Goal: Transaction & Acquisition: Book appointment/travel/reservation

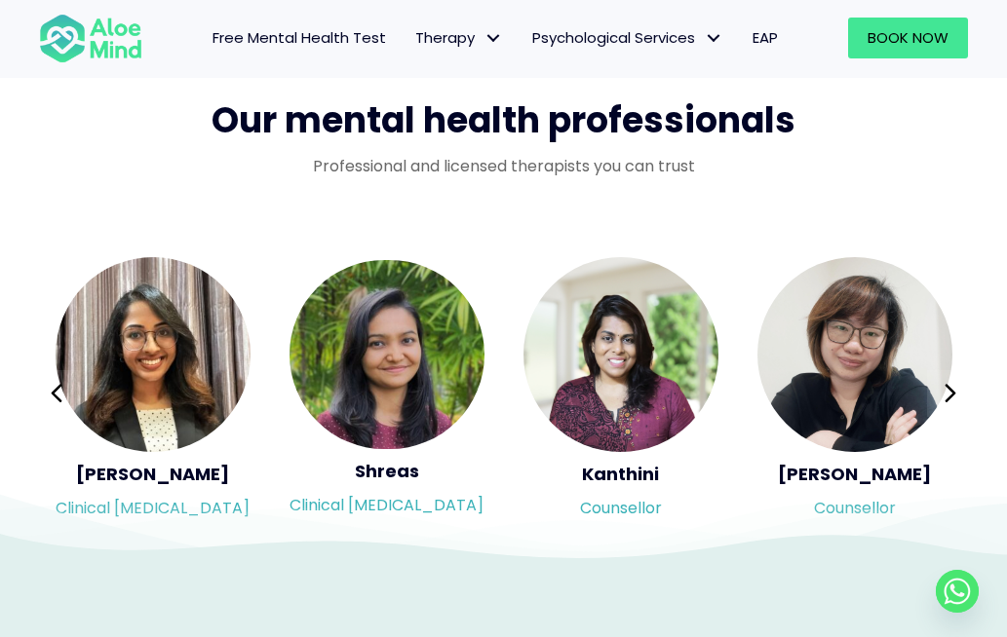
scroll to position [3313, 0]
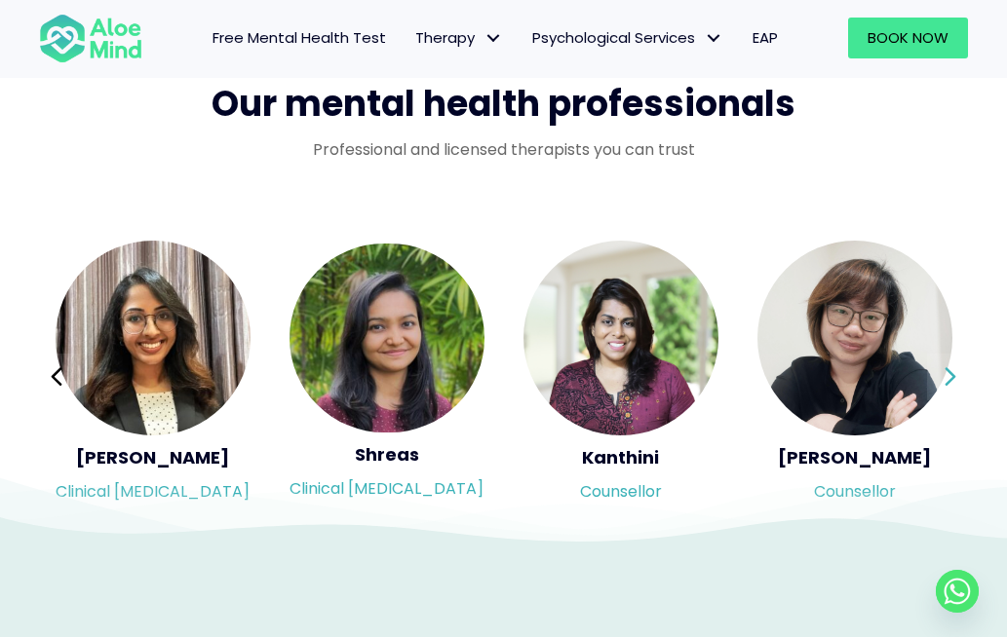
click at [952, 396] on icon at bounding box center [950, 377] width 14 height 37
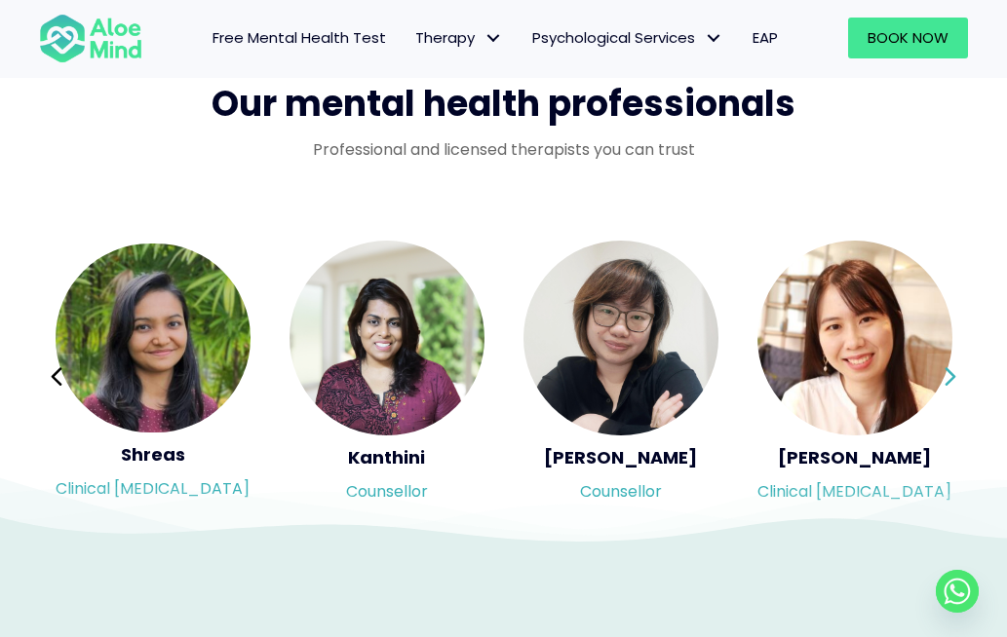
click at [952, 396] on icon at bounding box center [950, 377] width 14 height 37
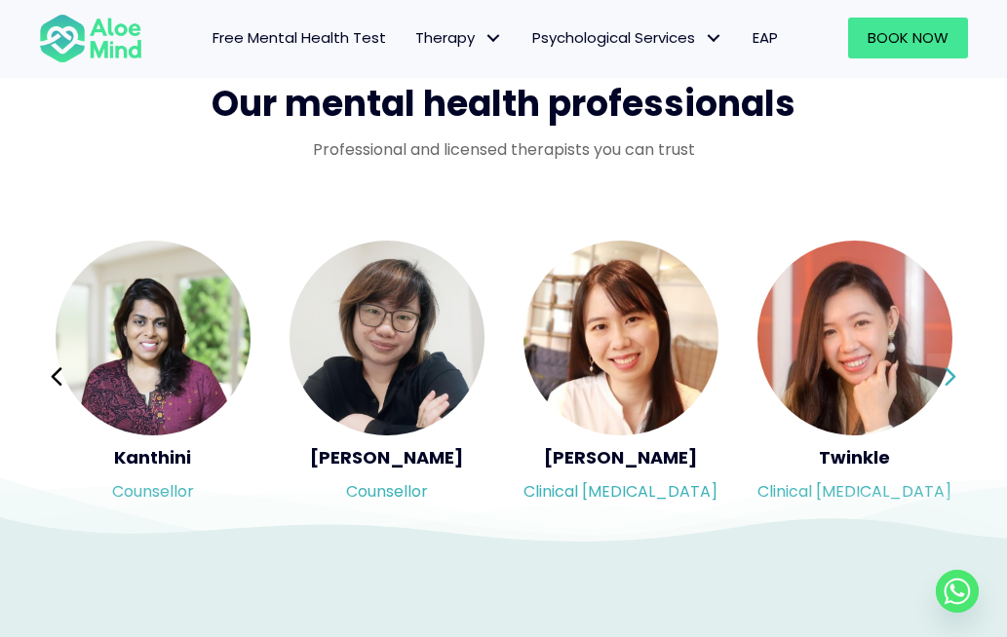
click at [952, 396] on icon at bounding box center [950, 377] width 14 height 37
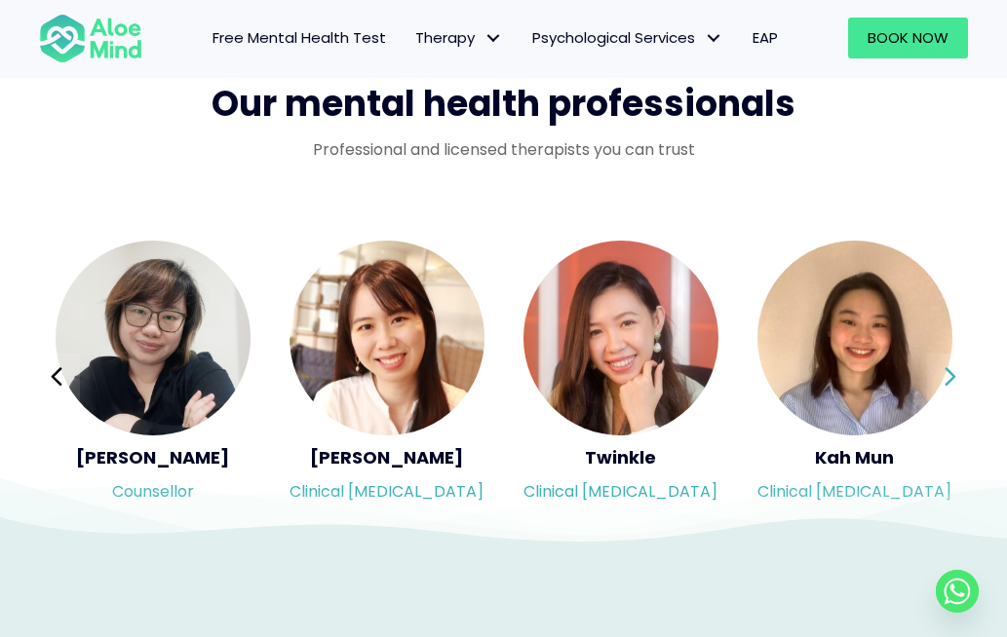
click at [952, 396] on icon at bounding box center [950, 377] width 14 height 37
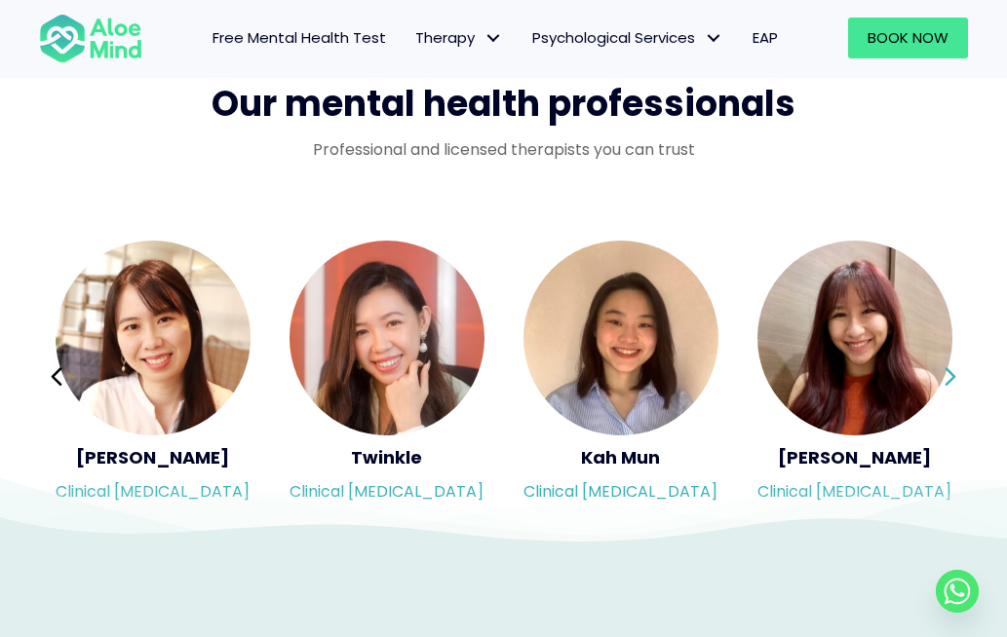
click at [952, 436] on div "Syndy Clinical psychologist Diveena Clinical psychologist Elynna Counsellor Eme…" at bounding box center [503, 376] width 929 height 275
click at [952, 396] on icon at bounding box center [950, 377] width 14 height 37
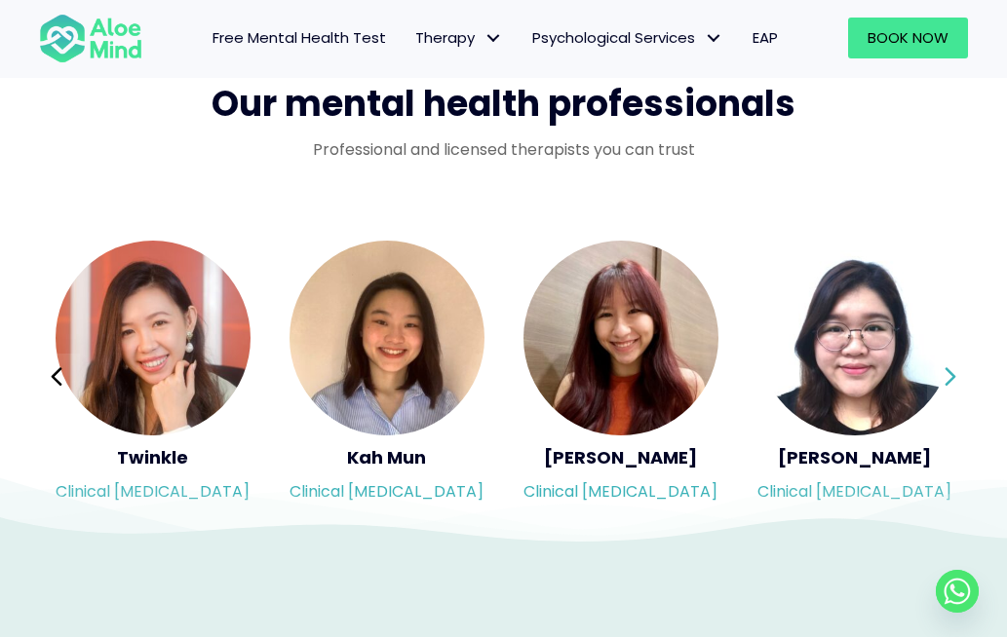
click at [952, 396] on icon at bounding box center [950, 377] width 14 height 37
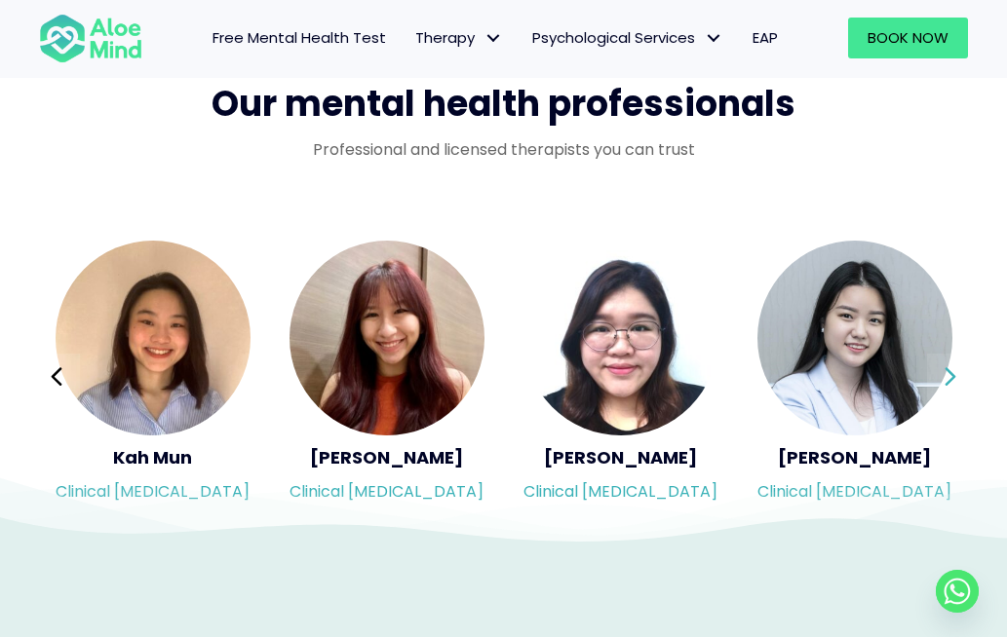
click at [952, 396] on icon at bounding box center [950, 377] width 14 height 37
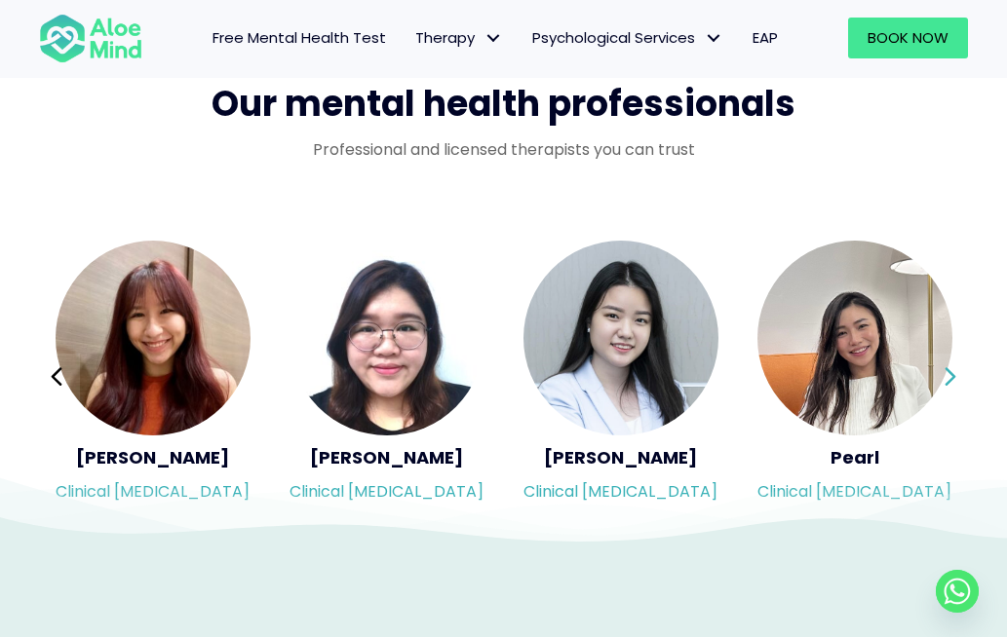
click at [952, 436] on div "Syndy Clinical psychologist Diveena Clinical psychologist Elynna Counsellor Eme…" at bounding box center [503, 376] width 929 height 275
click at [952, 396] on icon at bounding box center [950, 377] width 14 height 37
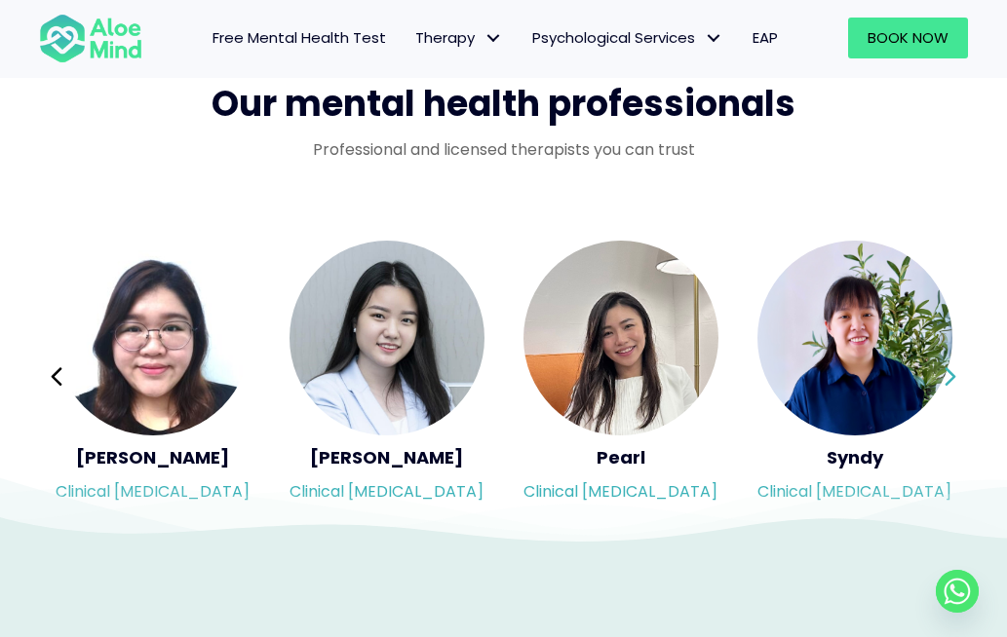
click at [952, 396] on icon at bounding box center [950, 377] width 14 height 37
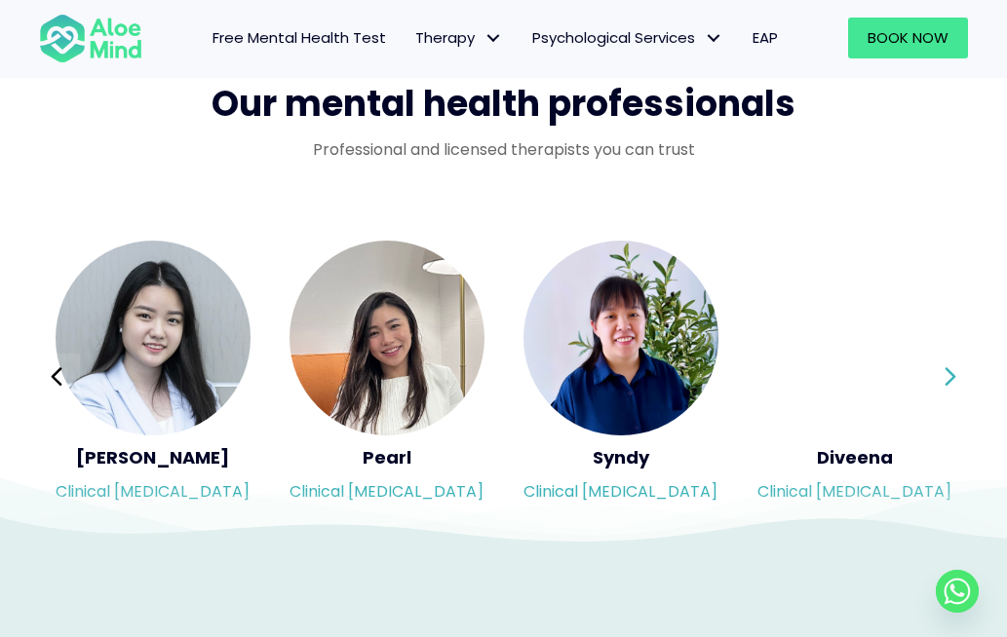
click at [952, 396] on icon at bounding box center [950, 377] width 14 height 37
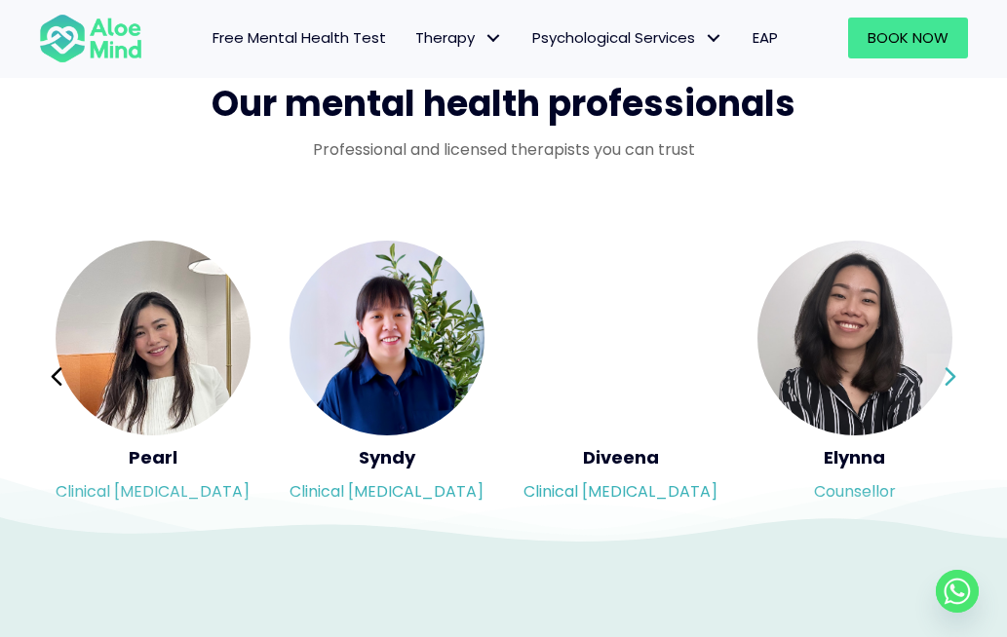
click at [952, 396] on icon at bounding box center [950, 377] width 14 height 37
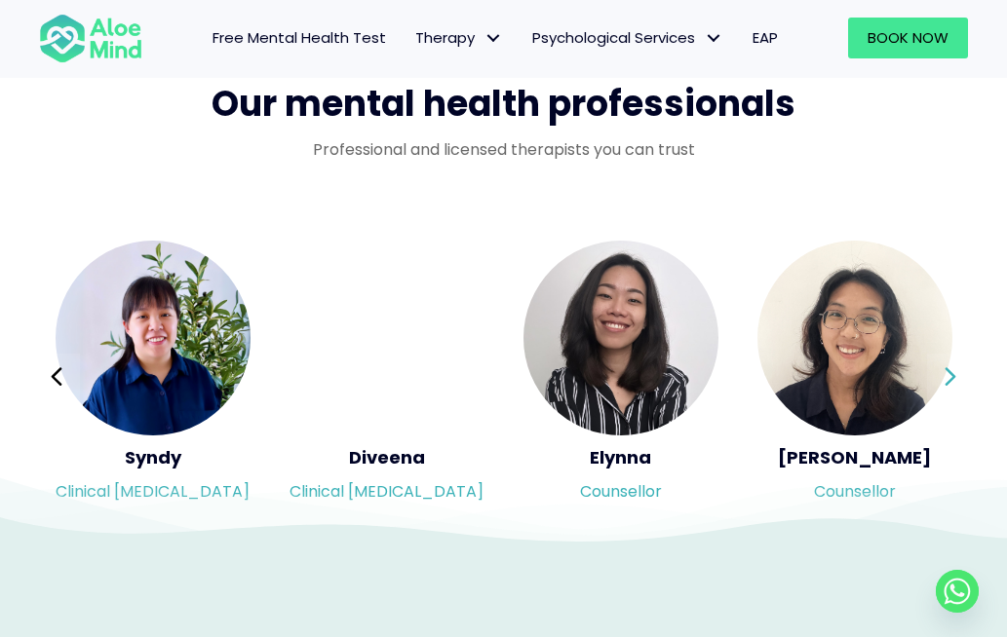
click at [952, 436] on div "Syndy Clinical psychologist Diveena Clinical psychologist Elynna Counsellor Eme…" at bounding box center [503, 376] width 929 height 275
click at [952, 396] on icon at bounding box center [950, 377] width 14 height 37
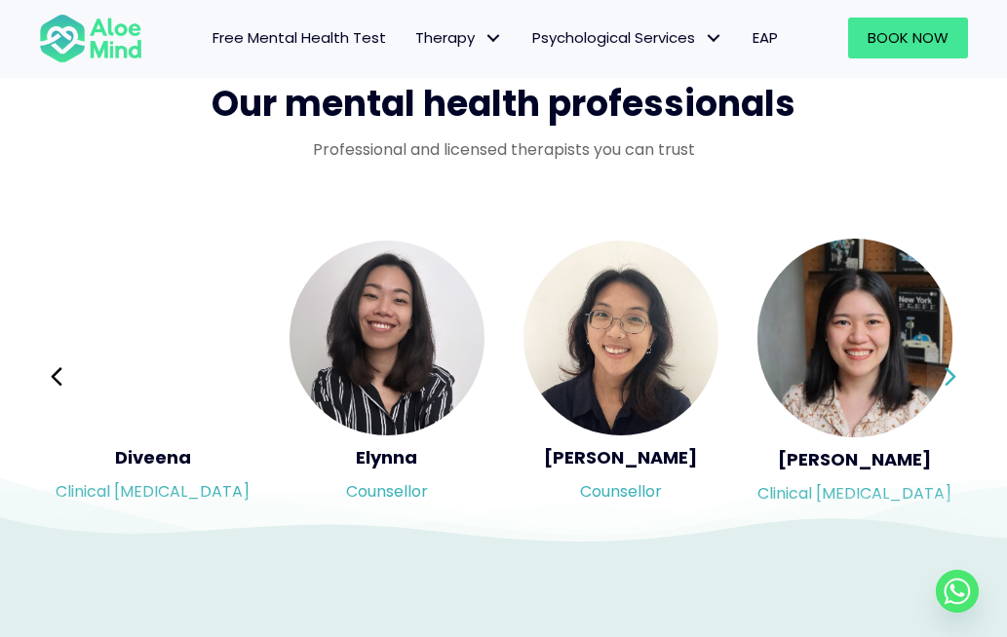
click at [952, 396] on icon at bounding box center [950, 377] width 14 height 37
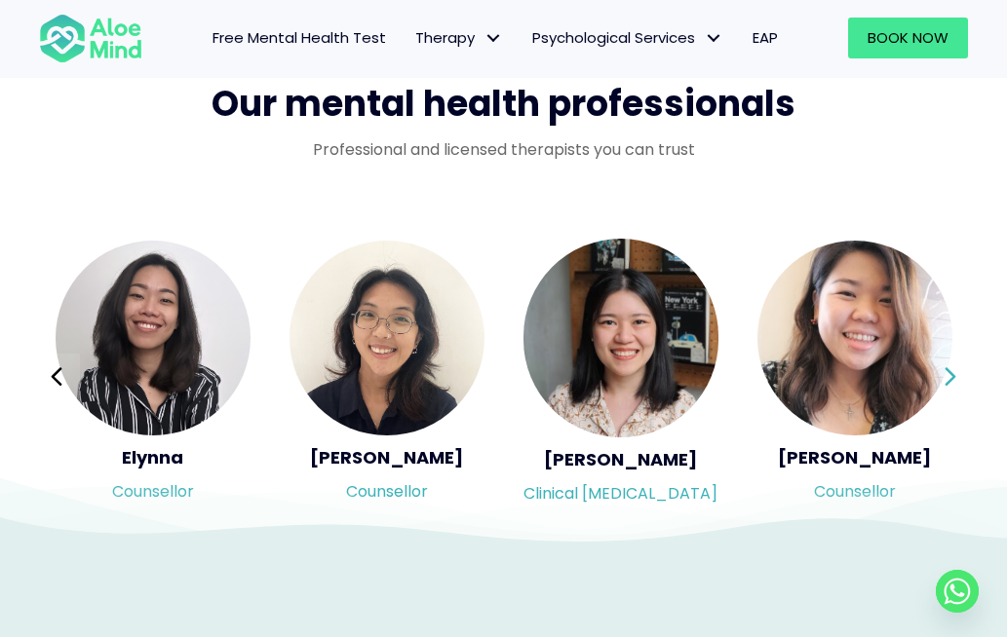
click at [952, 436] on div "Syndy Clinical psychologist Diveena Clinical psychologist Elynna Counsellor Eme…" at bounding box center [503, 376] width 929 height 275
click at [952, 396] on icon at bounding box center [950, 377] width 14 height 37
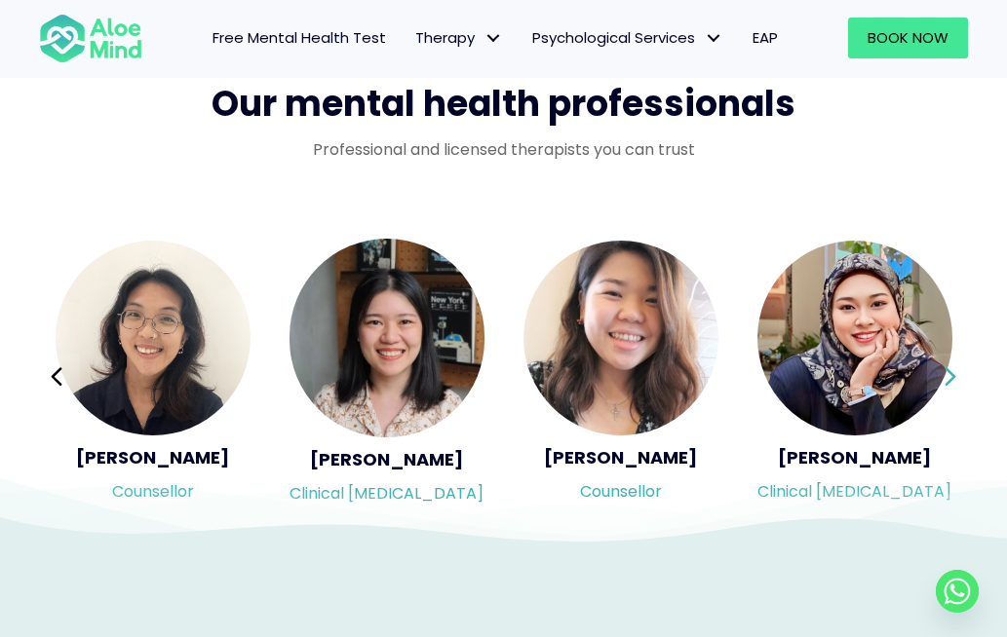
click at [952, 396] on icon at bounding box center [950, 377] width 14 height 37
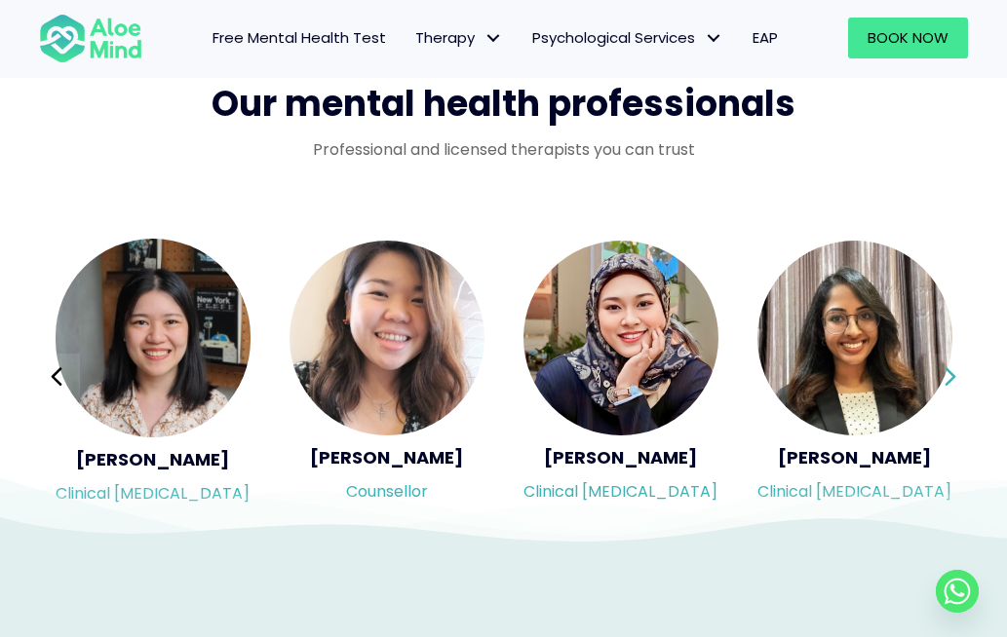
click at [952, 396] on icon at bounding box center [950, 377] width 14 height 37
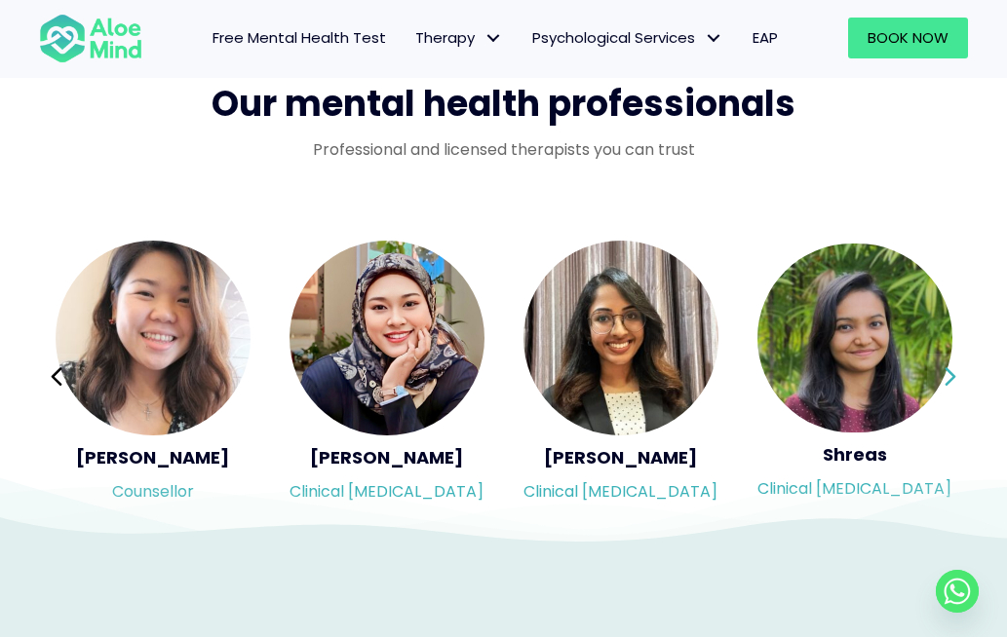
click at [952, 396] on icon at bounding box center [950, 377] width 14 height 37
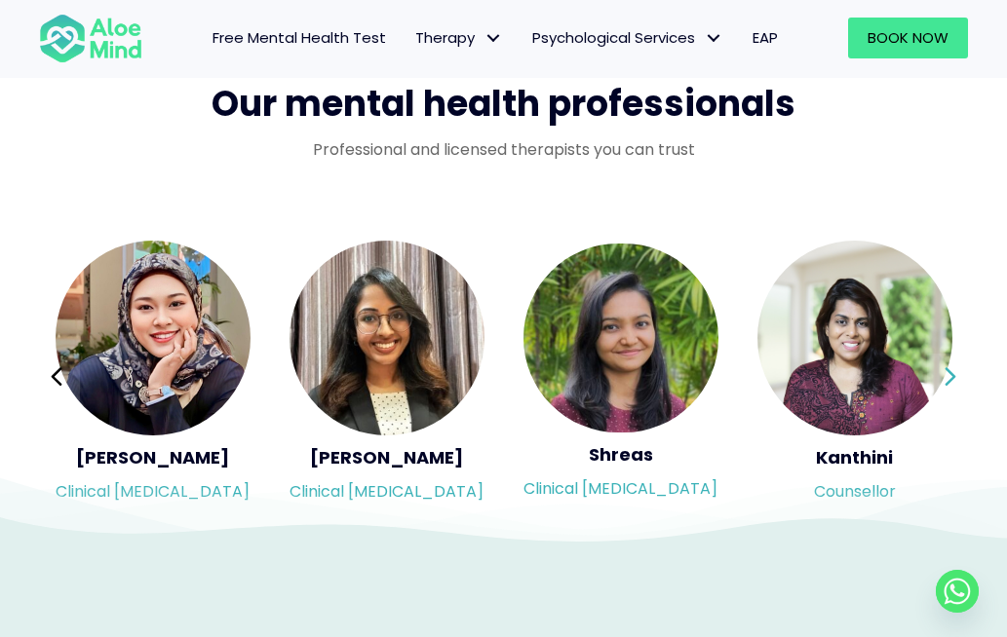
click at [952, 436] on div "Syndy Clinical psychologist Diveena Clinical psychologist Elynna Counsellor Eme…" at bounding box center [503, 376] width 929 height 275
click at [952, 396] on icon at bounding box center [950, 377] width 14 height 37
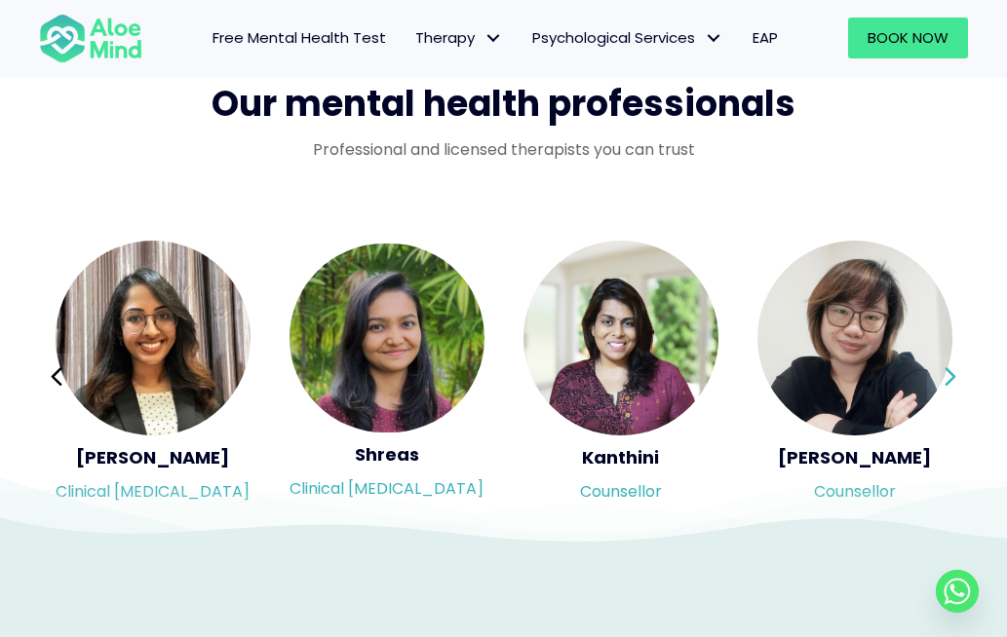
click at [952, 436] on div "Syndy Clinical psychologist Diveena Clinical psychologist Elynna Counsellor Eme…" at bounding box center [503, 376] width 929 height 275
click at [953, 396] on icon at bounding box center [950, 377] width 14 height 37
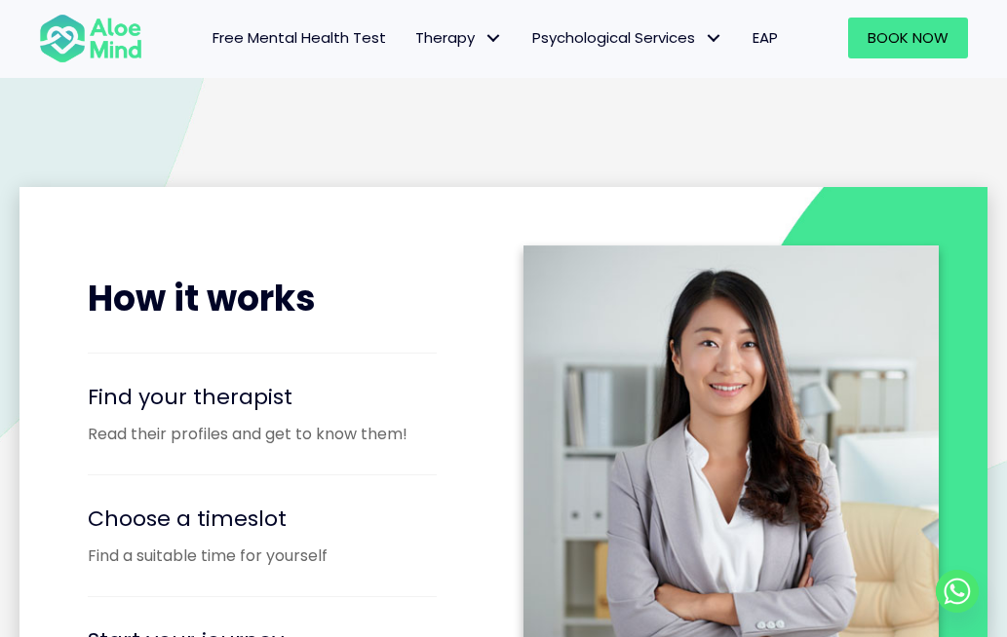
scroll to position [2339, 0]
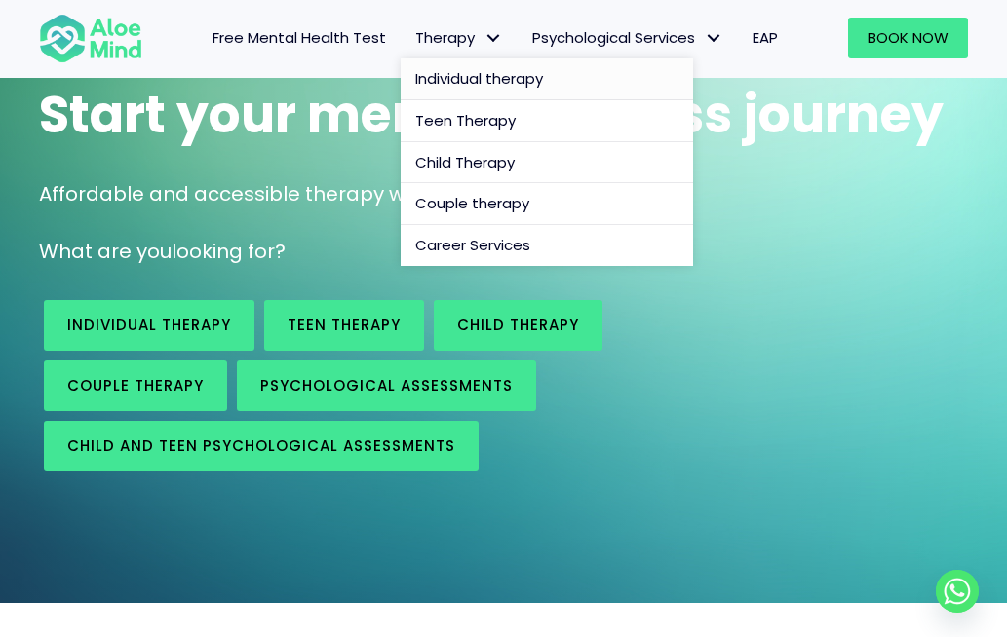
scroll to position [195, 0]
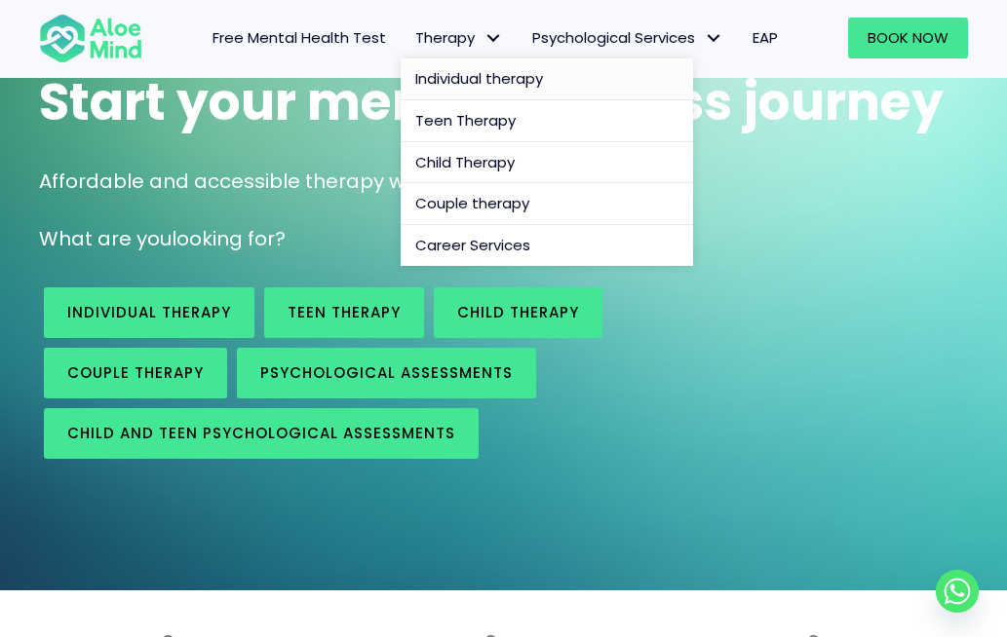
click at [480, 83] on span "Individual therapy" at bounding box center [479, 78] width 128 height 20
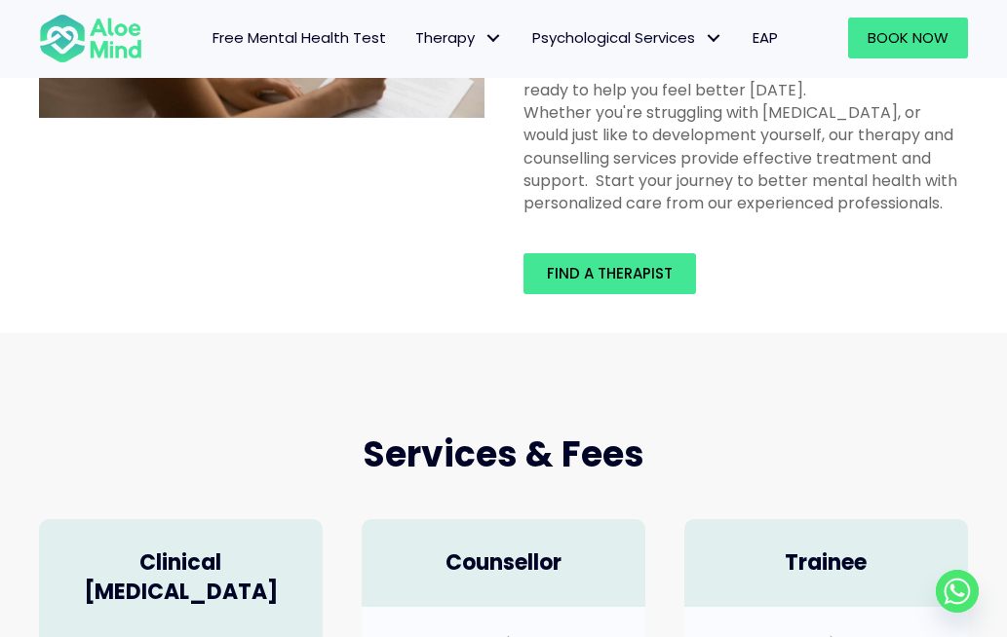
scroll to position [292, 0]
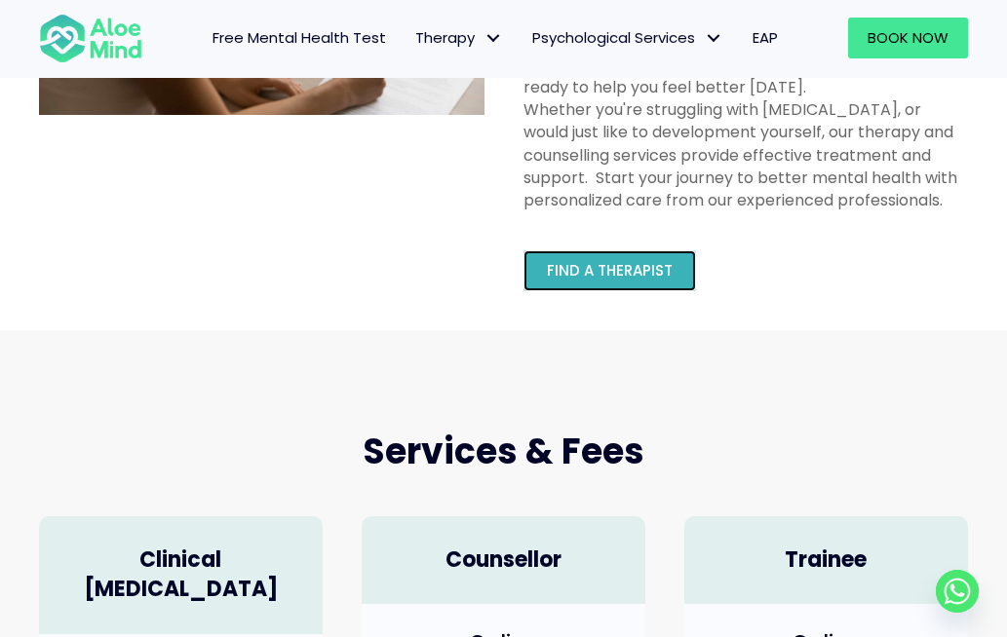
click at [635, 279] on span "Find a therapist" at bounding box center [610, 270] width 126 height 20
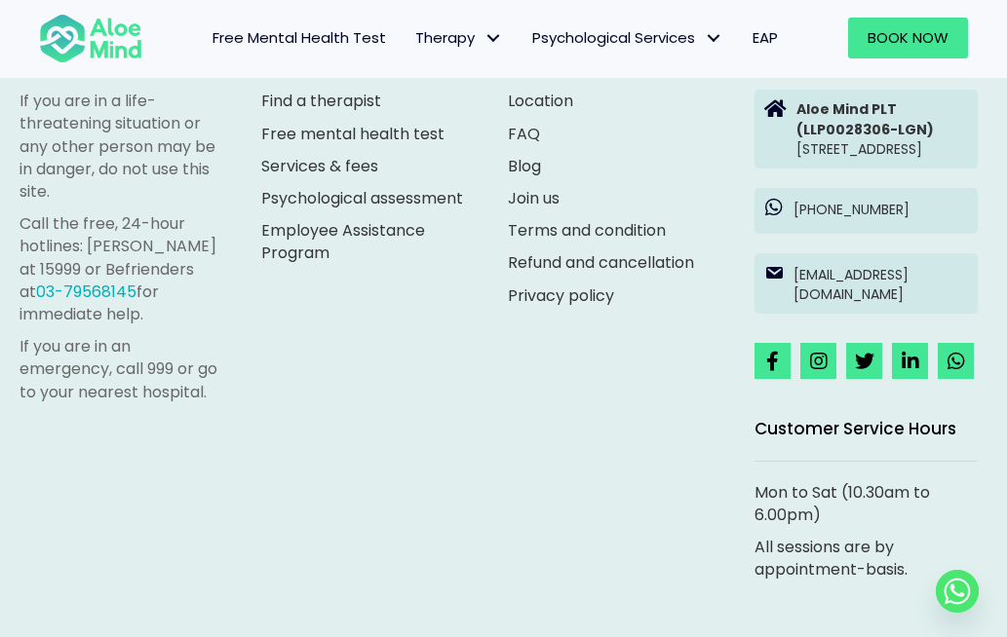
scroll to position [9549, 0]
